Goal: Obtain resource: Download file/media

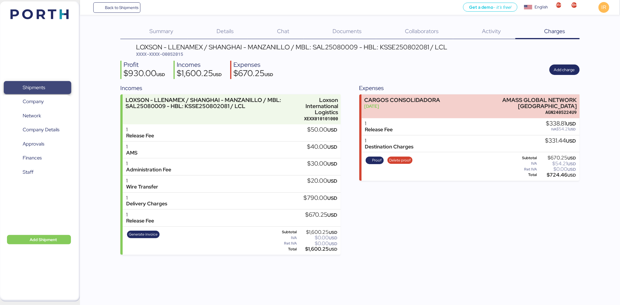
click at [46, 83] on span "Shipments" at bounding box center [37, 87] width 62 height 8
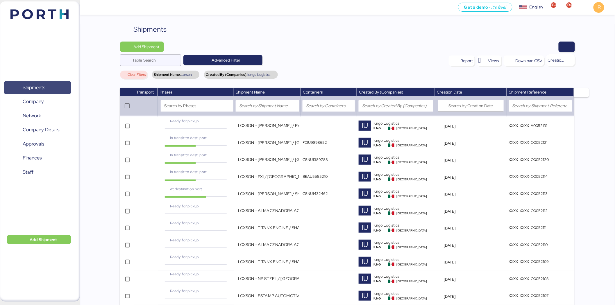
scroll to position [228, 0]
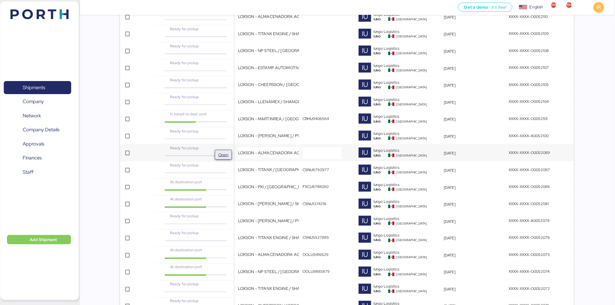
click at [223, 152] on span "Open" at bounding box center [223, 154] width 10 height 7
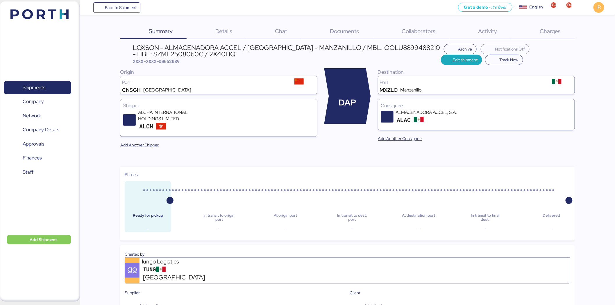
click at [542, 28] on span "Charges" at bounding box center [550, 31] width 21 height 8
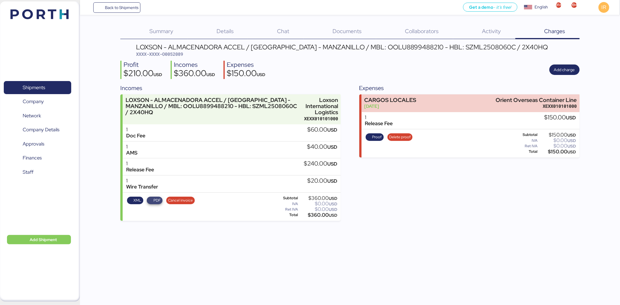
click at [150, 199] on span "PDF" at bounding box center [155, 200] width 12 height 6
